Goal: Information Seeking & Learning: Learn about a topic

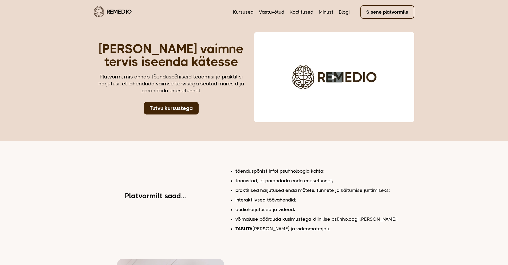
click at [245, 10] on link "Kursused" at bounding box center [243, 12] width 21 height 7
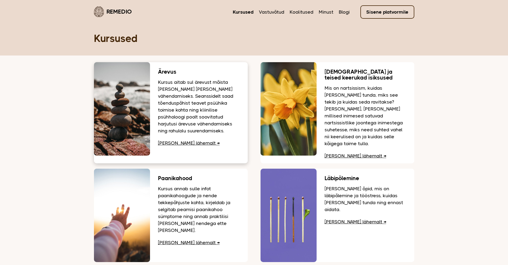
click at [189, 68] on div "Ärevus Kursus aitab sul ärevust mõista ja leida viise selle vähendamiseks. Sean…" at bounding box center [199, 106] width 98 height 88
click at [348, 101] on p "Mis on nartsissism, kuidas [PERSON_NAME] tunda, miks see tekib ja kuidas seda r…" at bounding box center [365, 116] width 82 height 62
click at [185, 185] on p "Kursus annab sulle infot paanikahoogude ja nende tekkepõhjuste kohta, kirjeldab…" at bounding box center [199, 209] width 82 height 49
click at [363, 218] on section "Loe lähemalt" at bounding box center [365, 221] width 82 height 7
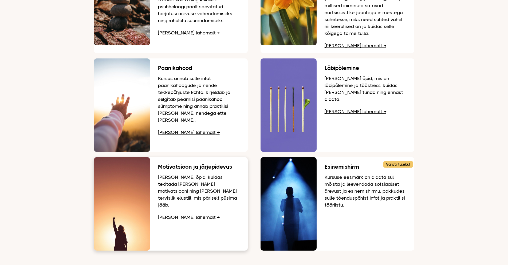
scroll to position [110, 0]
click at [193, 173] on p "Kursusel õpid, kuidas tekitada ja hoida motivatsiooni ning luua endale tervisli…" at bounding box center [199, 190] width 82 height 35
click at [326, 173] on p "Kursuse eesmärk on aidata sul mõista ja leevendada sotsiaalset ärevust ja esine…" at bounding box center [365, 190] width 82 height 35
click at [339, 164] on h3 "Esinemishirm" at bounding box center [365, 167] width 82 height 6
click at [215, 173] on p "Kursusel õpid, kuidas tekitada ja hoida motivatsiooni ning luua endale tervisli…" at bounding box center [199, 190] width 82 height 35
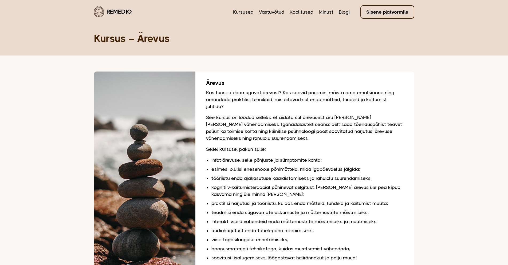
click at [160, 33] on h1 "Kursus – Ärevus" at bounding box center [254, 38] width 320 height 13
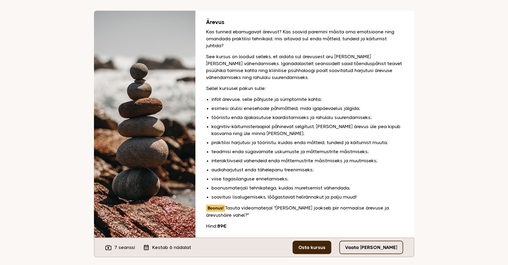
scroll to position [62, 0]
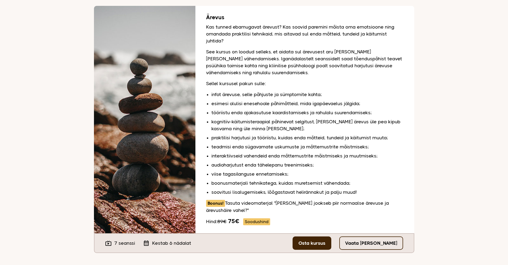
scroll to position [66, 0]
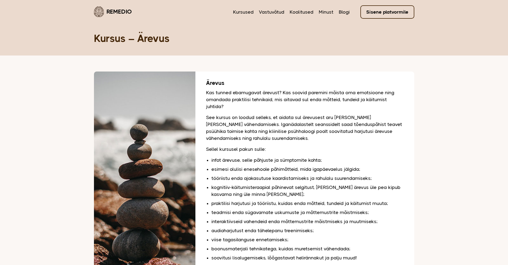
scroll to position [66, 0]
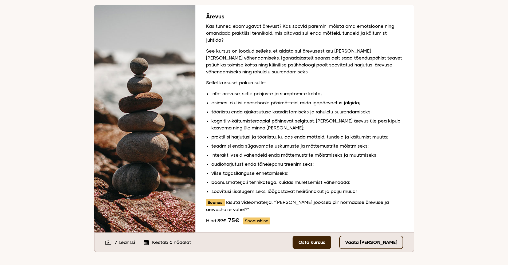
click at [347, 182] on li "boonusmaterjali tehnikatega, kuidas muretsemist vähendada;" at bounding box center [307, 182] width 192 height 7
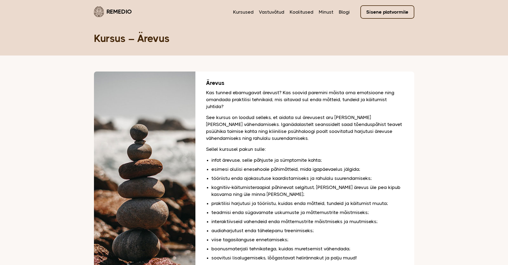
scroll to position [66, 0]
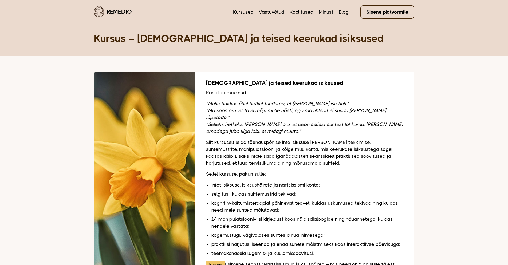
scroll to position [106, 0]
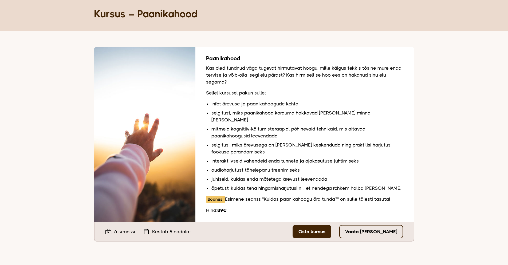
scroll to position [25, 0]
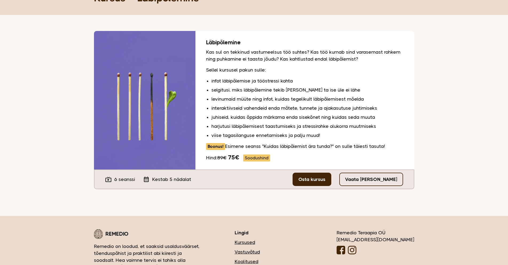
scroll to position [42, 0]
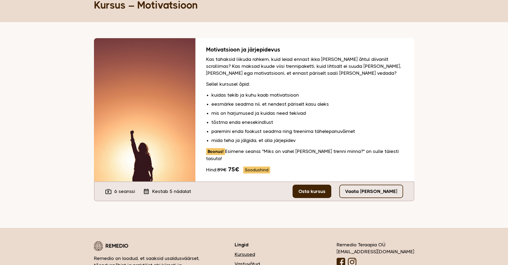
scroll to position [34, 0]
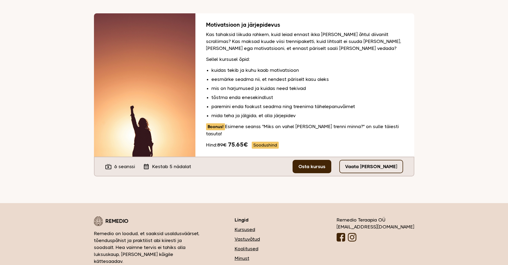
click at [394, 50] on p "Kas tahaksid liikuda rohkem, kuid leiad ennast ikka [PERSON_NAME] õhtul diivani…" at bounding box center [304, 41] width 197 height 21
